Goal: Task Accomplishment & Management: Use online tool/utility

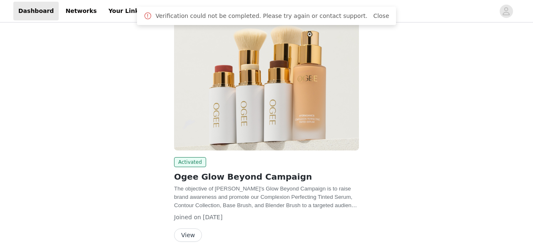
scroll to position [98, 0]
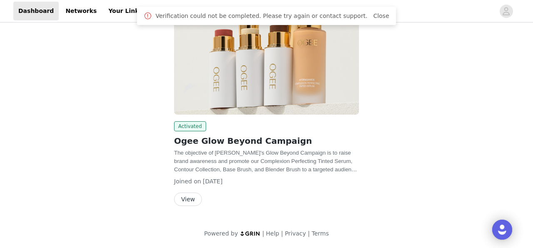
click at [179, 199] on button "View" at bounding box center [188, 198] width 28 height 13
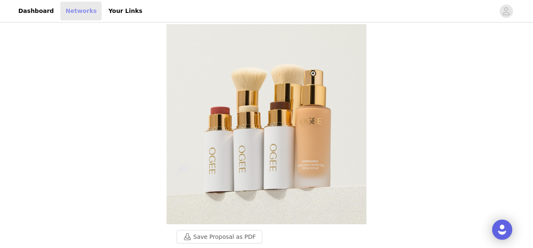
click at [79, 16] on link "Networks" at bounding box center [80, 11] width 41 height 19
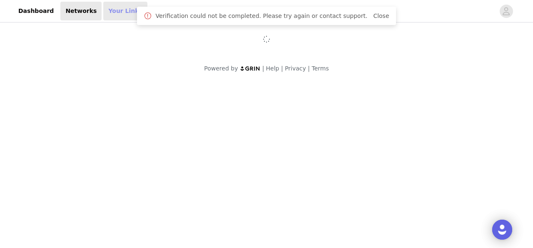
click at [120, 10] on link "Your Links" at bounding box center [125, 11] width 44 height 19
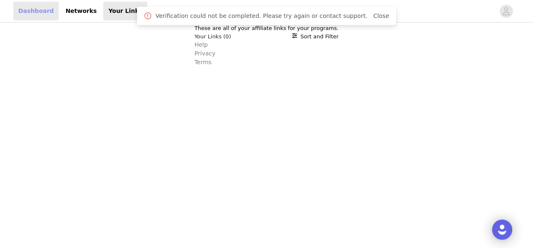
click at [44, 8] on link "Dashboard" at bounding box center [35, 11] width 45 height 19
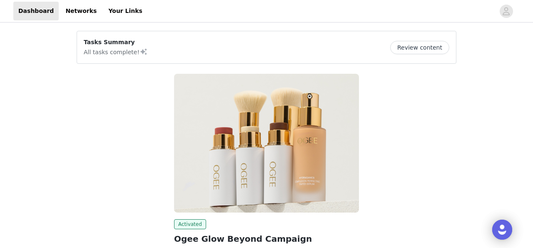
click at [417, 40] on div "Tasks Summary All tasks complete! Review content" at bounding box center [267, 47] width 366 height 19
click at [411, 48] on button "Review content" at bounding box center [419, 47] width 59 height 13
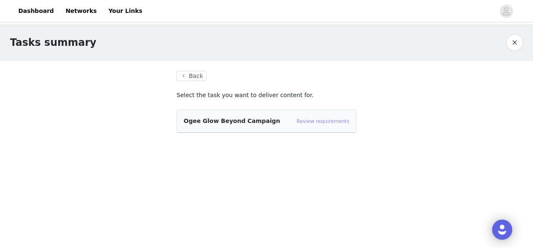
click at [306, 123] on link "Review requirements" at bounding box center [322, 121] width 53 height 6
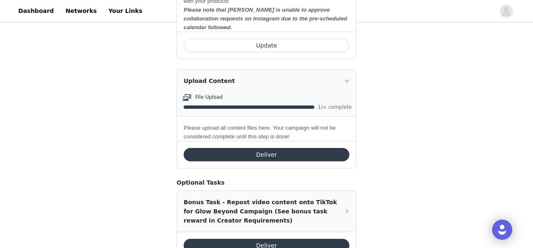
scroll to position [507, 0]
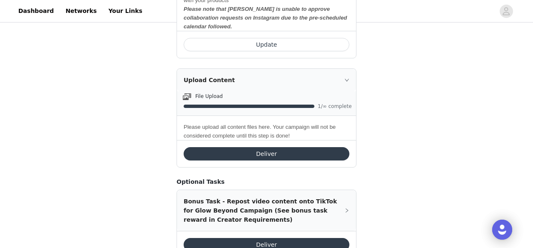
click at [285, 147] on button "Deliver" at bounding box center [267, 153] width 166 height 13
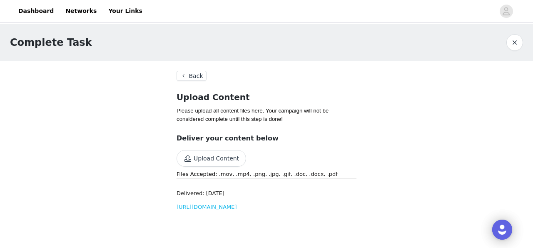
click at [180, 77] on button "Back" at bounding box center [192, 76] width 30 height 10
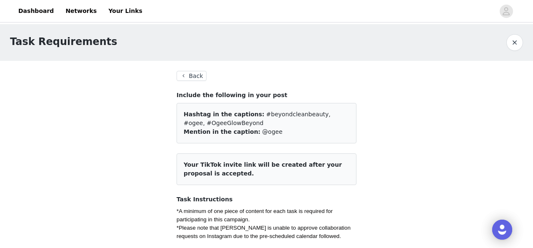
click at [520, 16] on div "Dashboard Networks Your Links" at bounding box center [266, 11] width 533 height 19
click at [506, 16] on icon "avatar" at bounding box center [506, 11] width 8 height 13
